Goal: Transaction & Acquisition: Purchase product/service

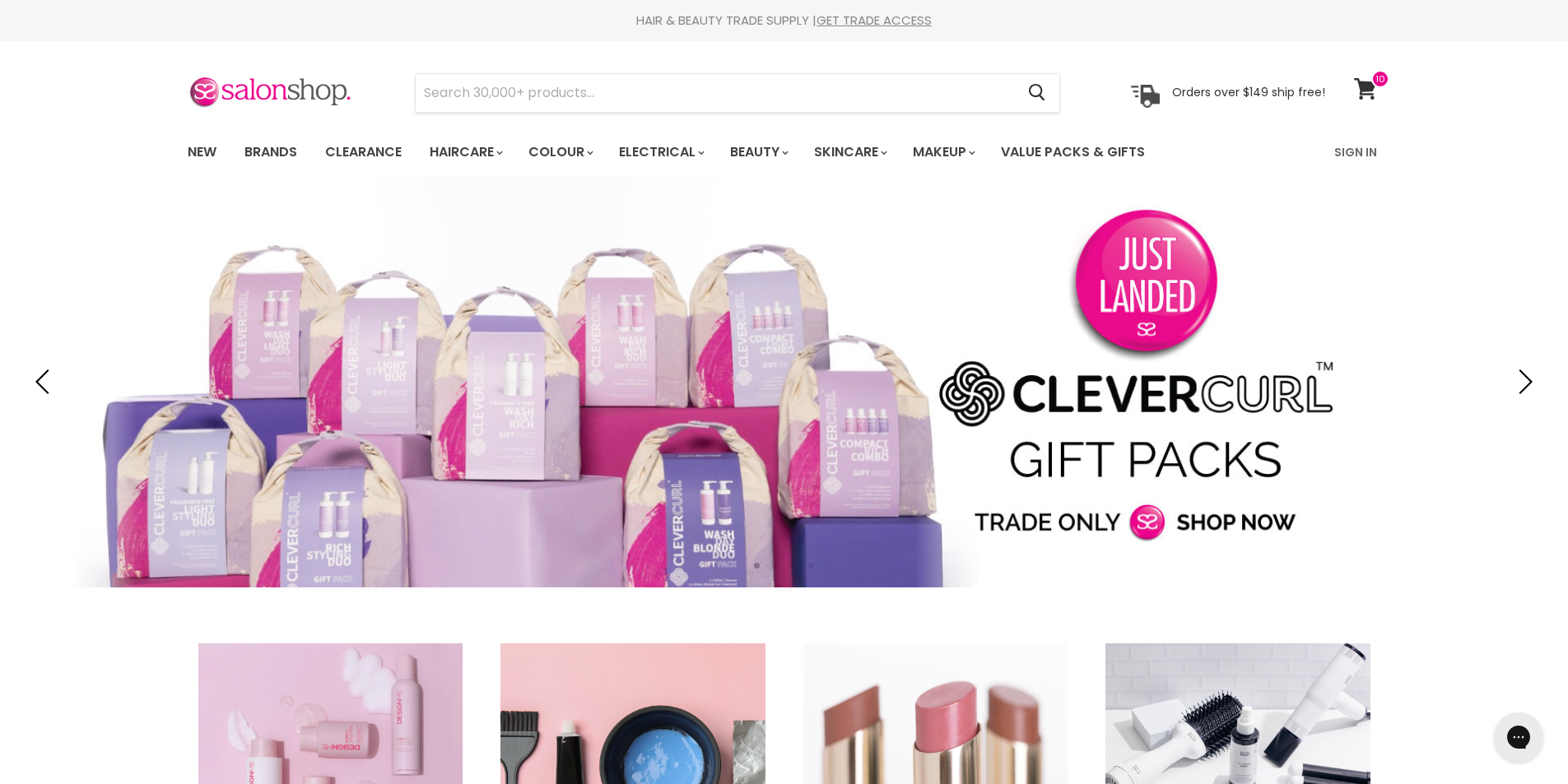
click at [196, 150] on link "New" at bounding box center [202, 151] width 53 height 34
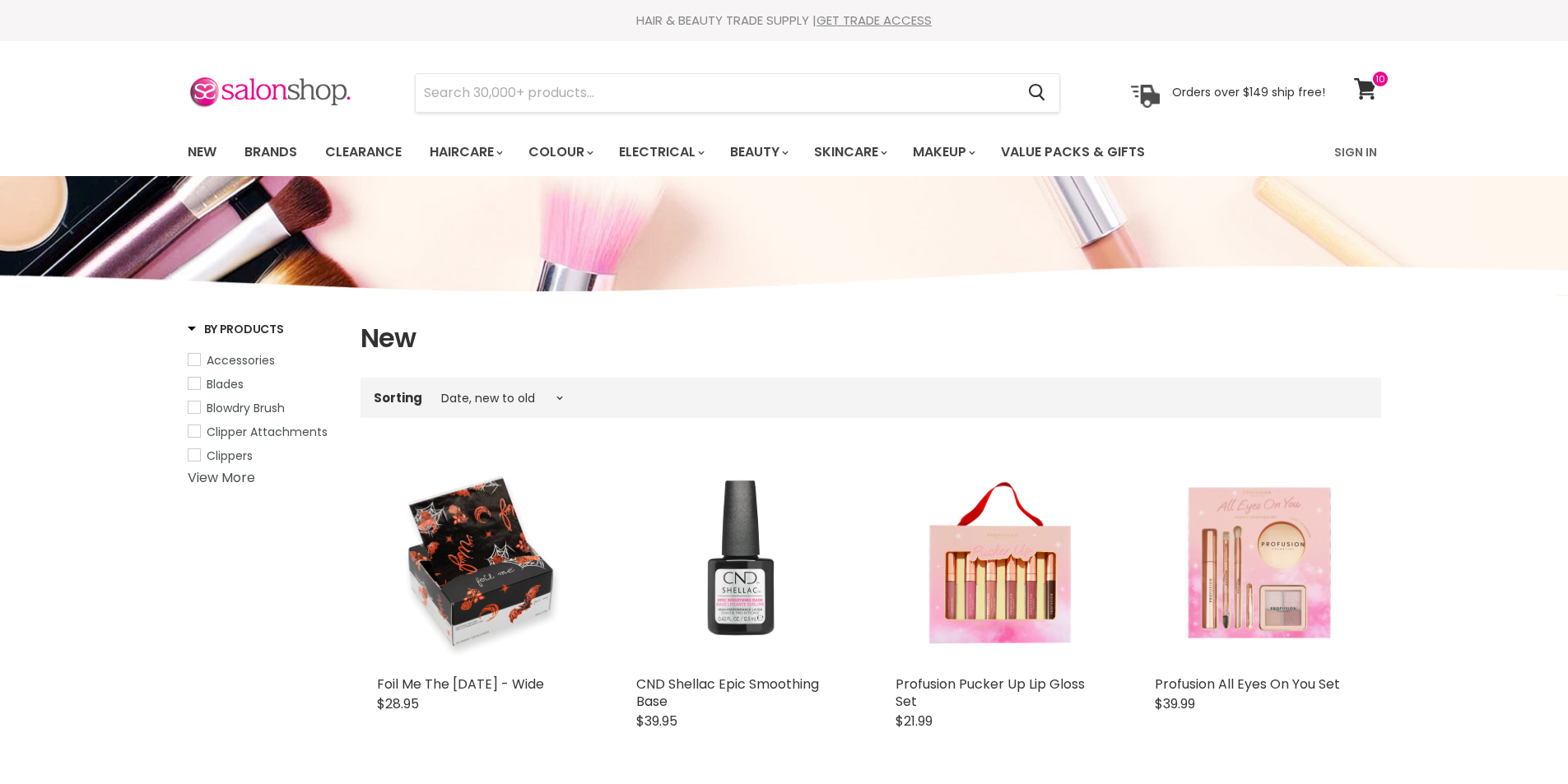
select select "created-descending"
click at [273, 151] on link "Brands" at bounding box center [271, 151] width 77 height 34
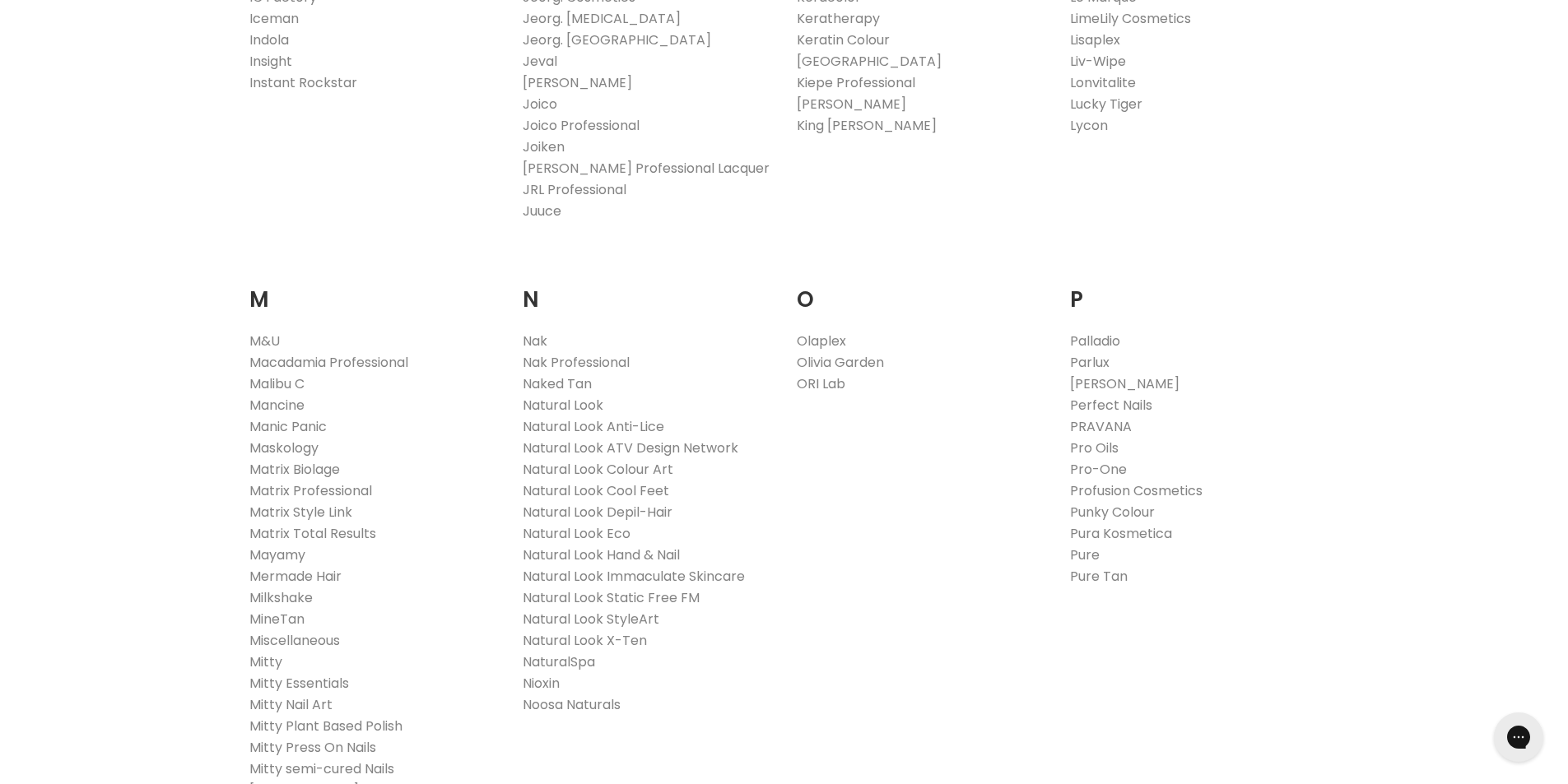
scroll to position [1975, 0]
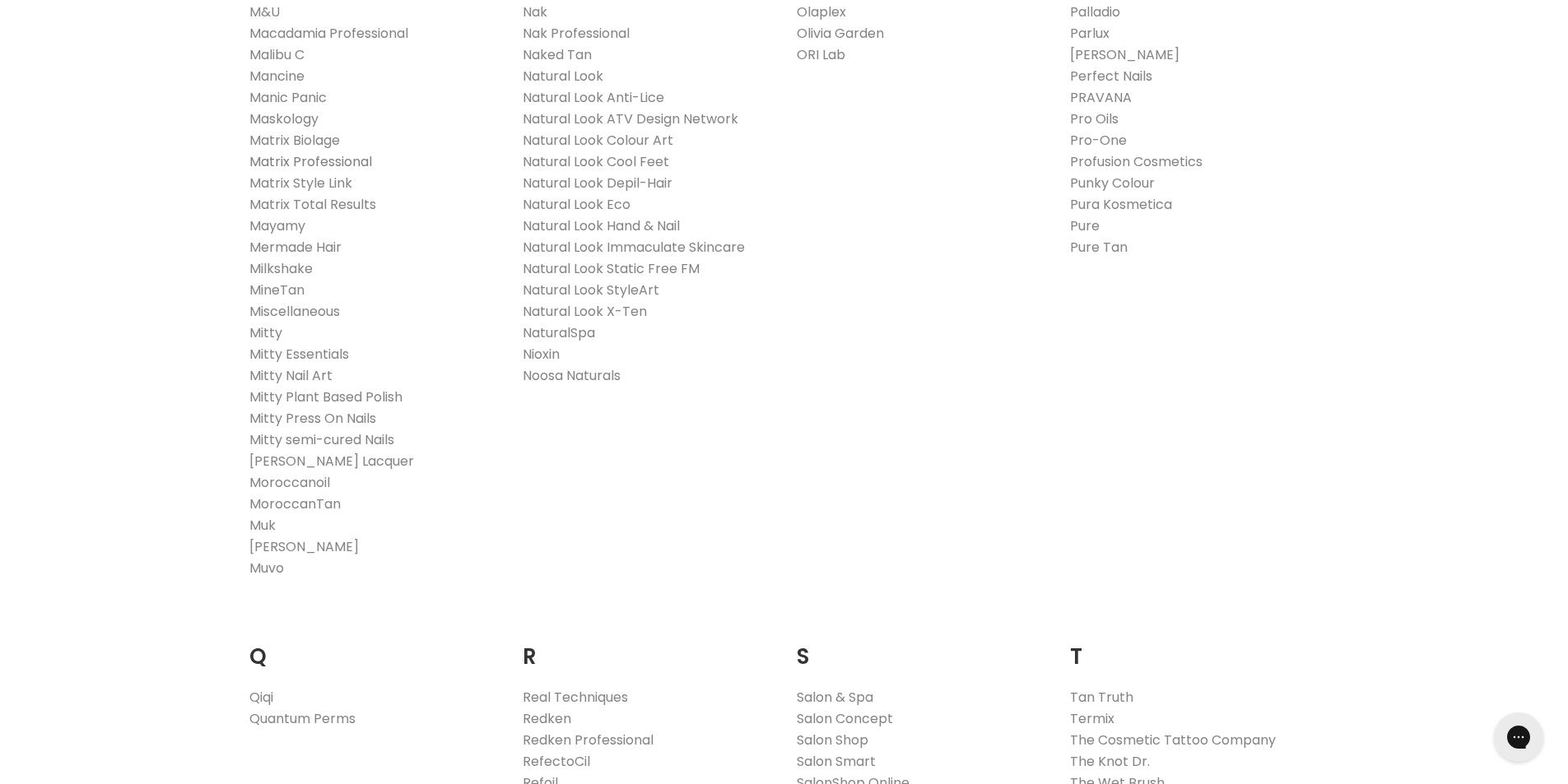
click at [287, 155] on link "Matrix Professional" at bounding box center [310, 161] width 123 height 19
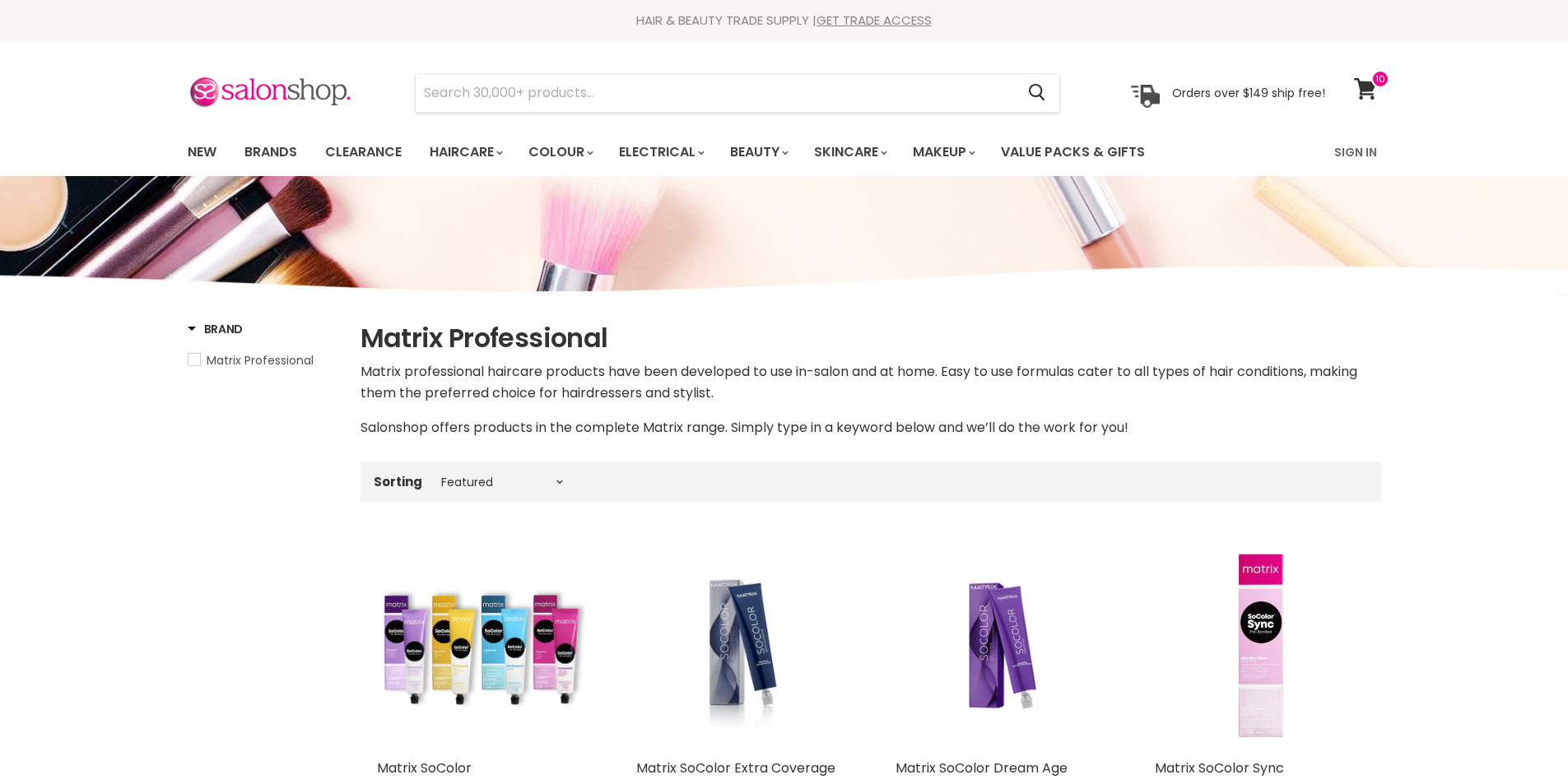
select select "manual"
